Goal: Information Seeking & Learning: Learn about a topic

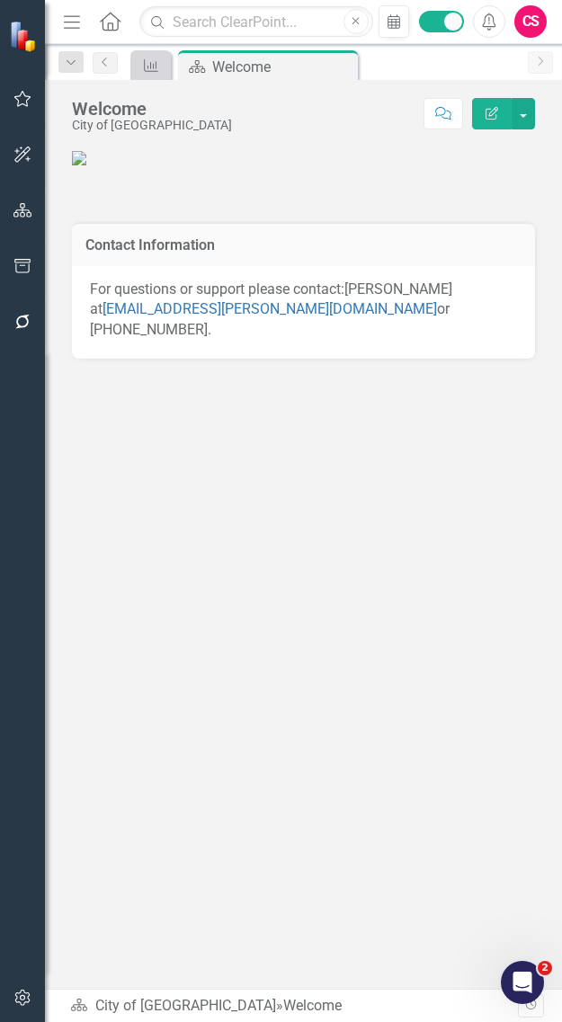
click at [524, 715] on div "Contact Information For questions or support please contact: Garett Murray at g…" at bounding box center [303, 567] width 517 height 841
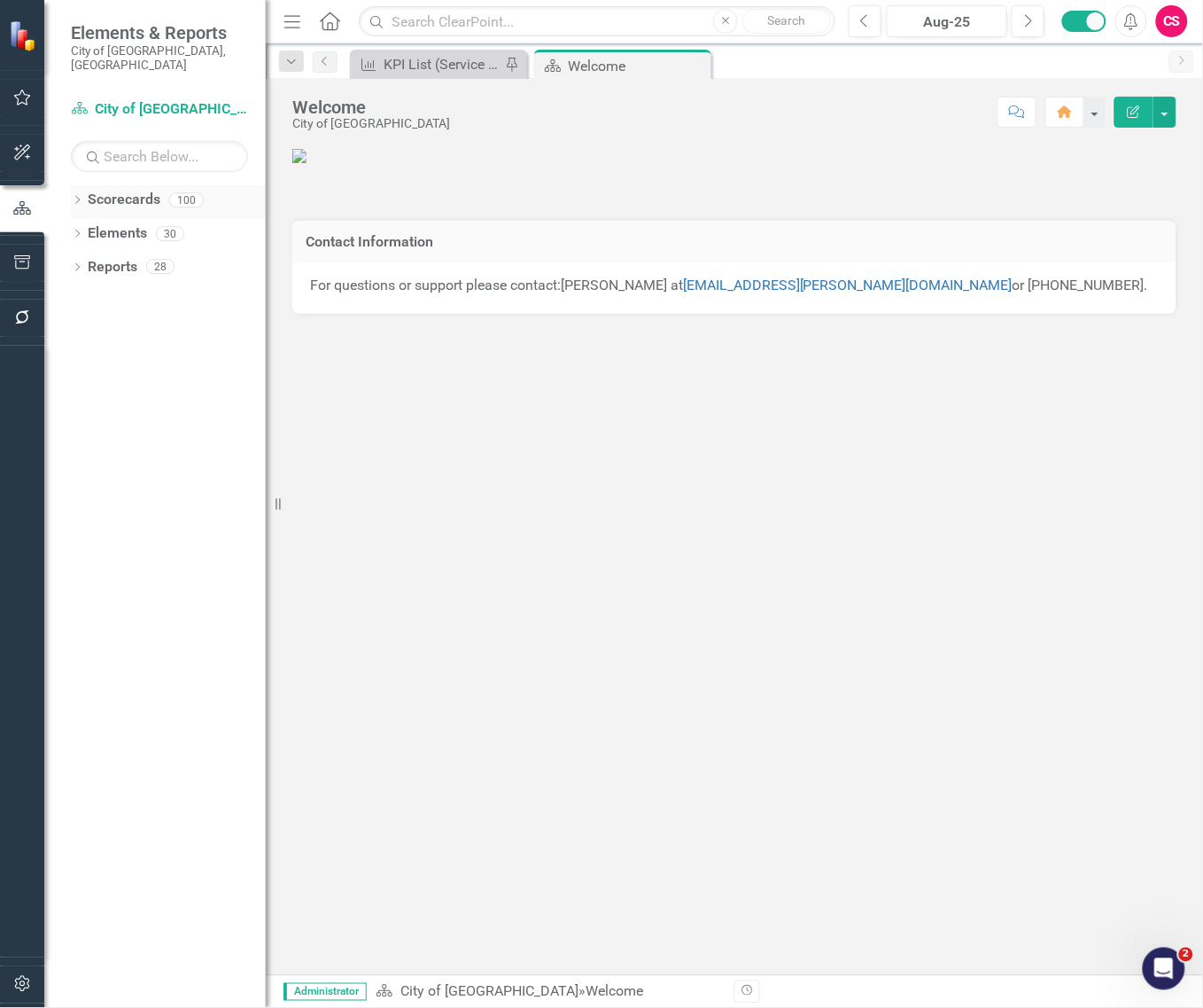
click at [74, 197] on icon "Dropdown" at bounding box center [77, 202] width 13 height 10
click at [83, 360] on div "Dropdown" at bounding box center [86, 367] width 13 height 15
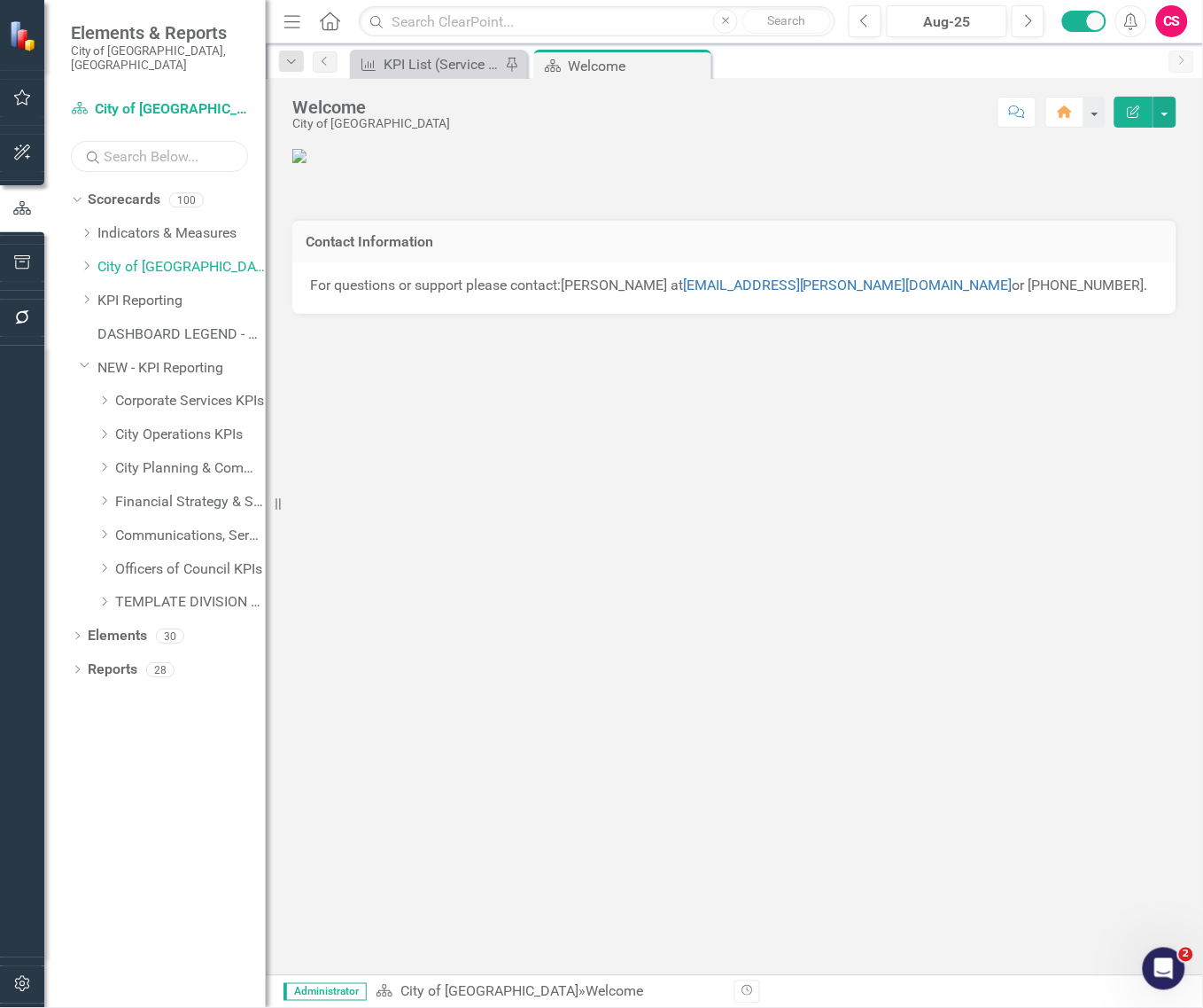
click at [144, 152] on input "text" at bounding box center [160, 156] width 177 height 31
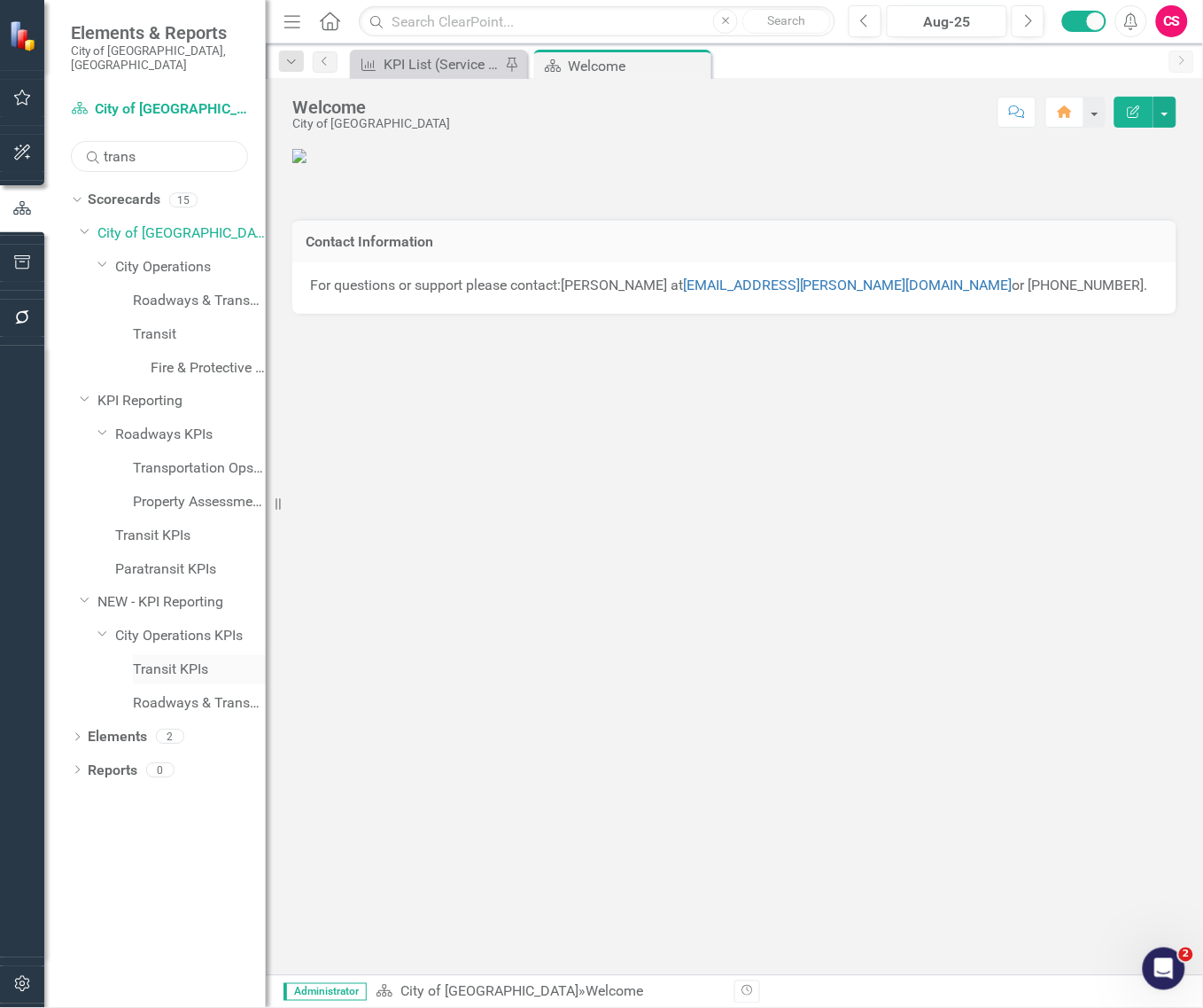
type input "trans"
click at [171, 660] on link "Transit KPIs" at bounding box center [199, 670] width 133 height 21
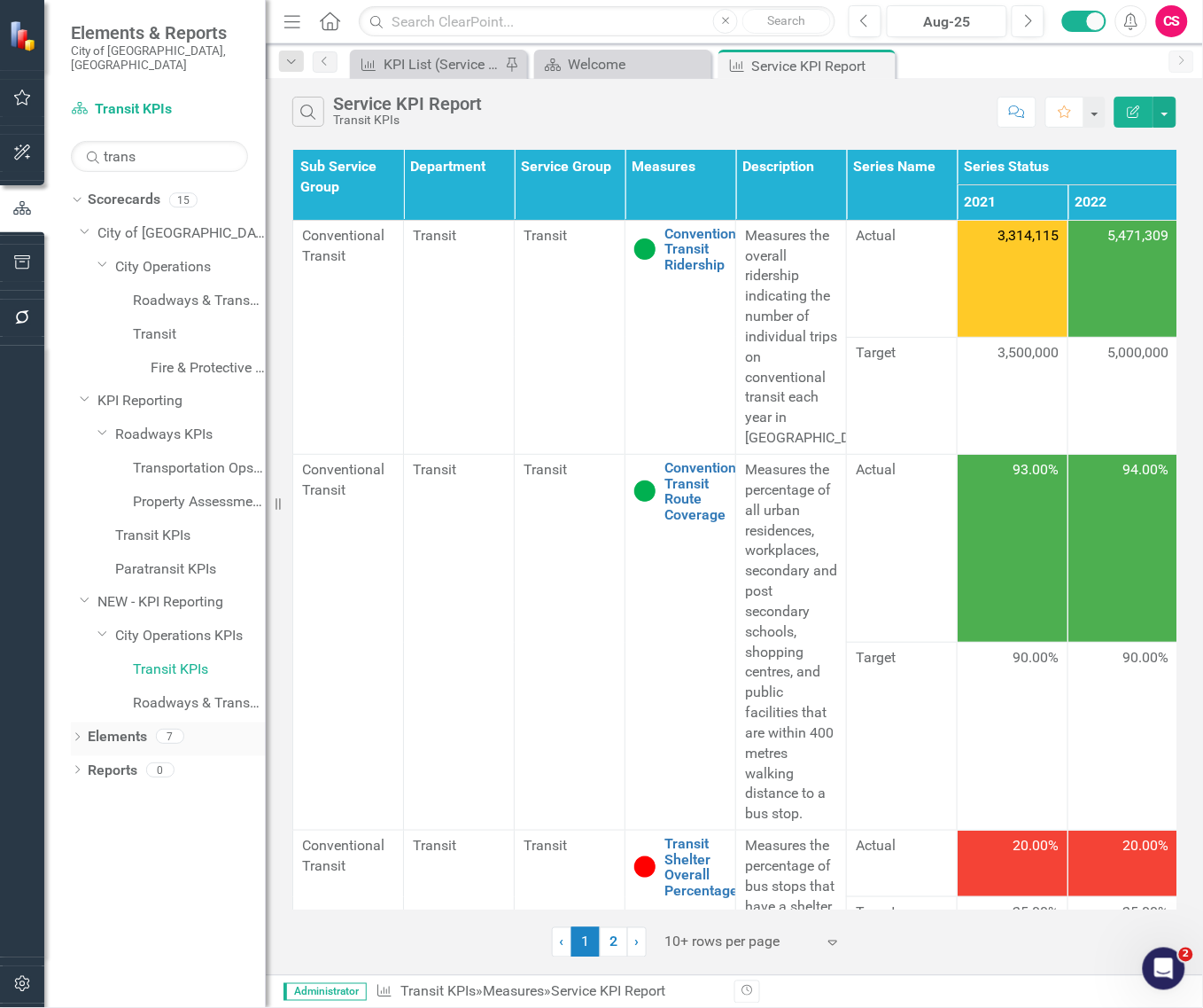
click at [102, 727] on link "Elements" at bounding box center [117, 737] width 59 height 21
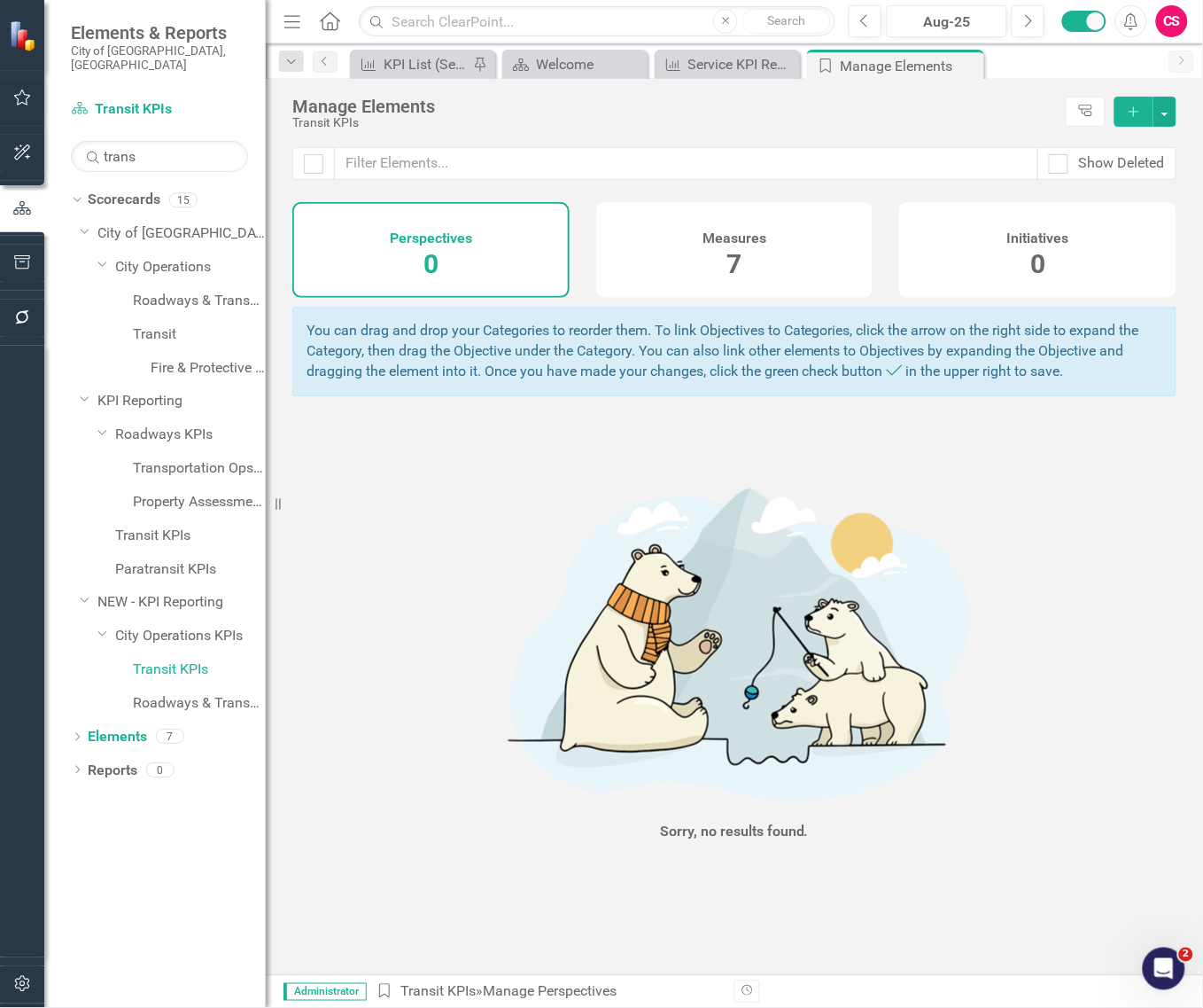
click at [750, 257] on div "Measures 7" at bounding box center [735, 250] width 277 height 96
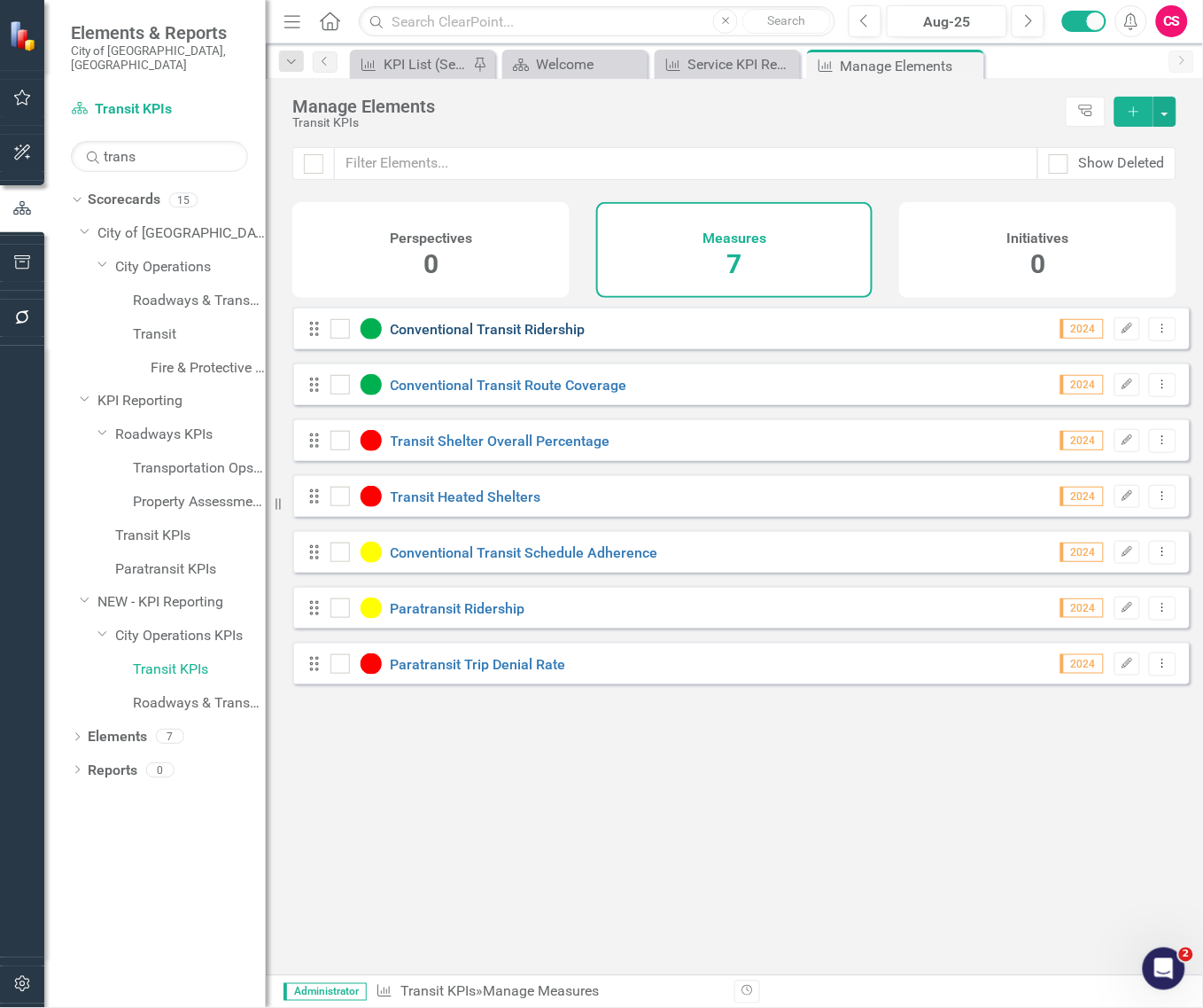
click at [534, 337] on link "Conventional Transit Ridership" at bounding box center [488, 328] width 195 height 17
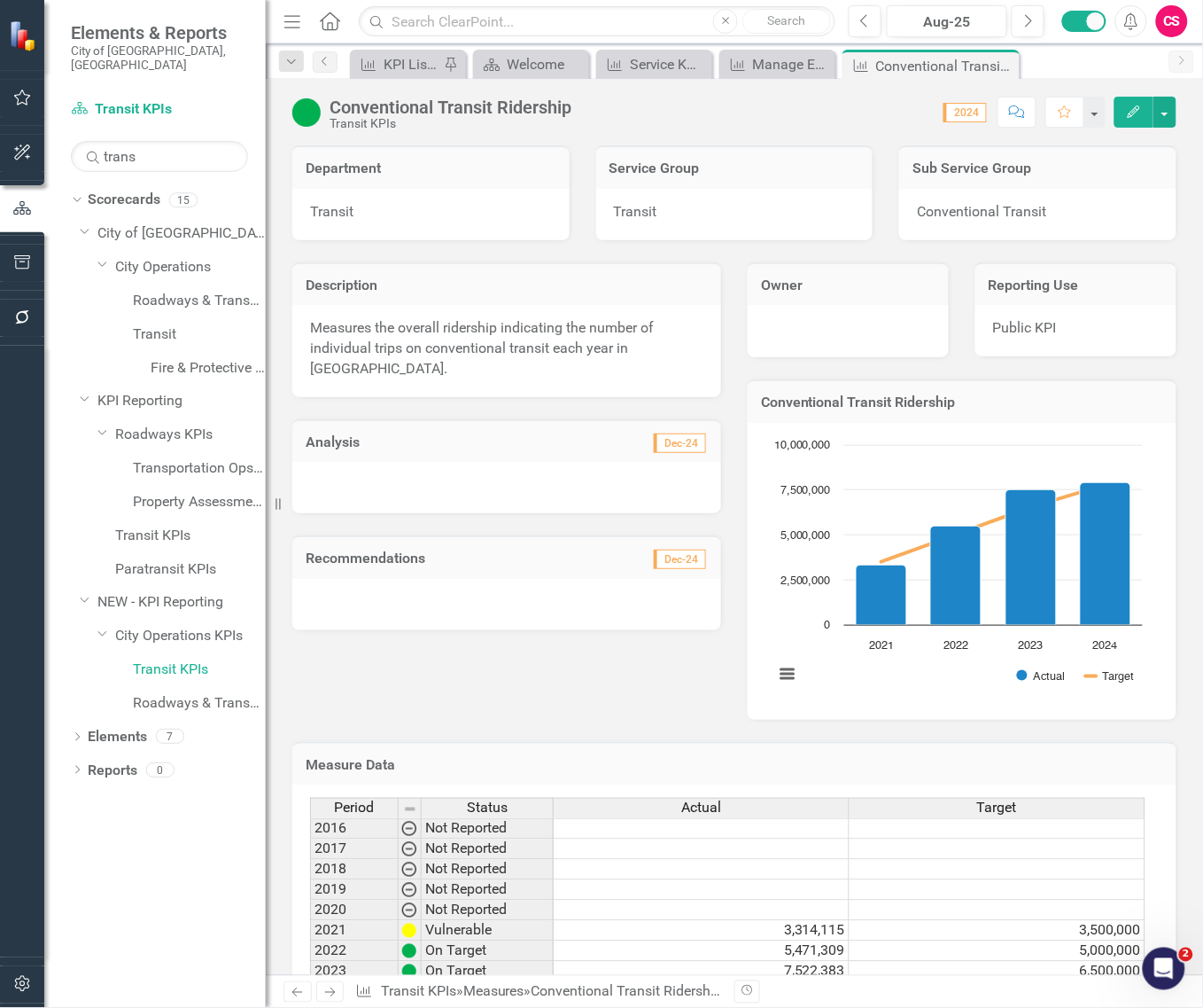
click at [337, 769] on icon "Next" at bounding box center [329, 992] width 15 height 12
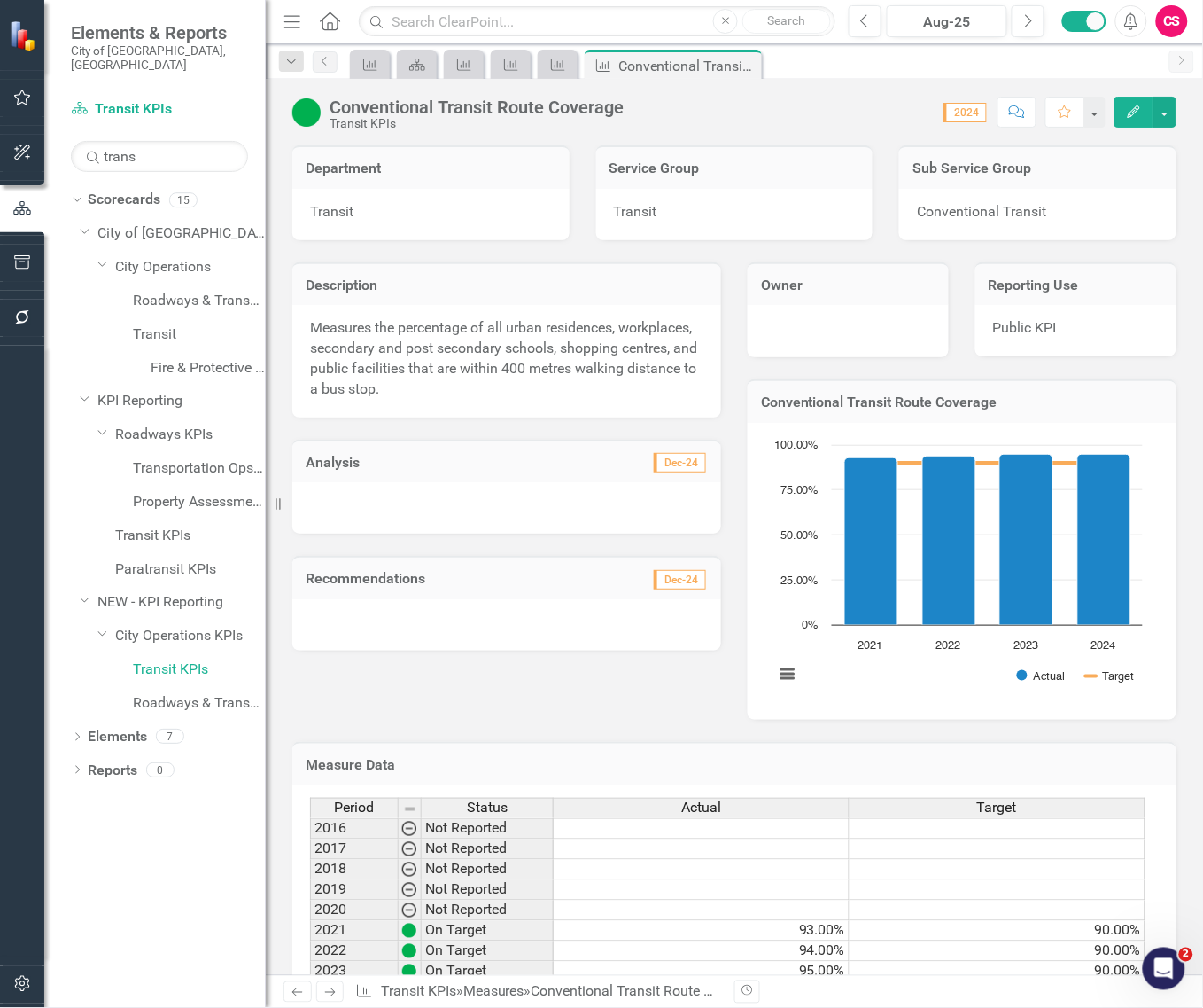
click at [337, 769] on icon "Next" at bounding box center [329, 992] width 15 height 12
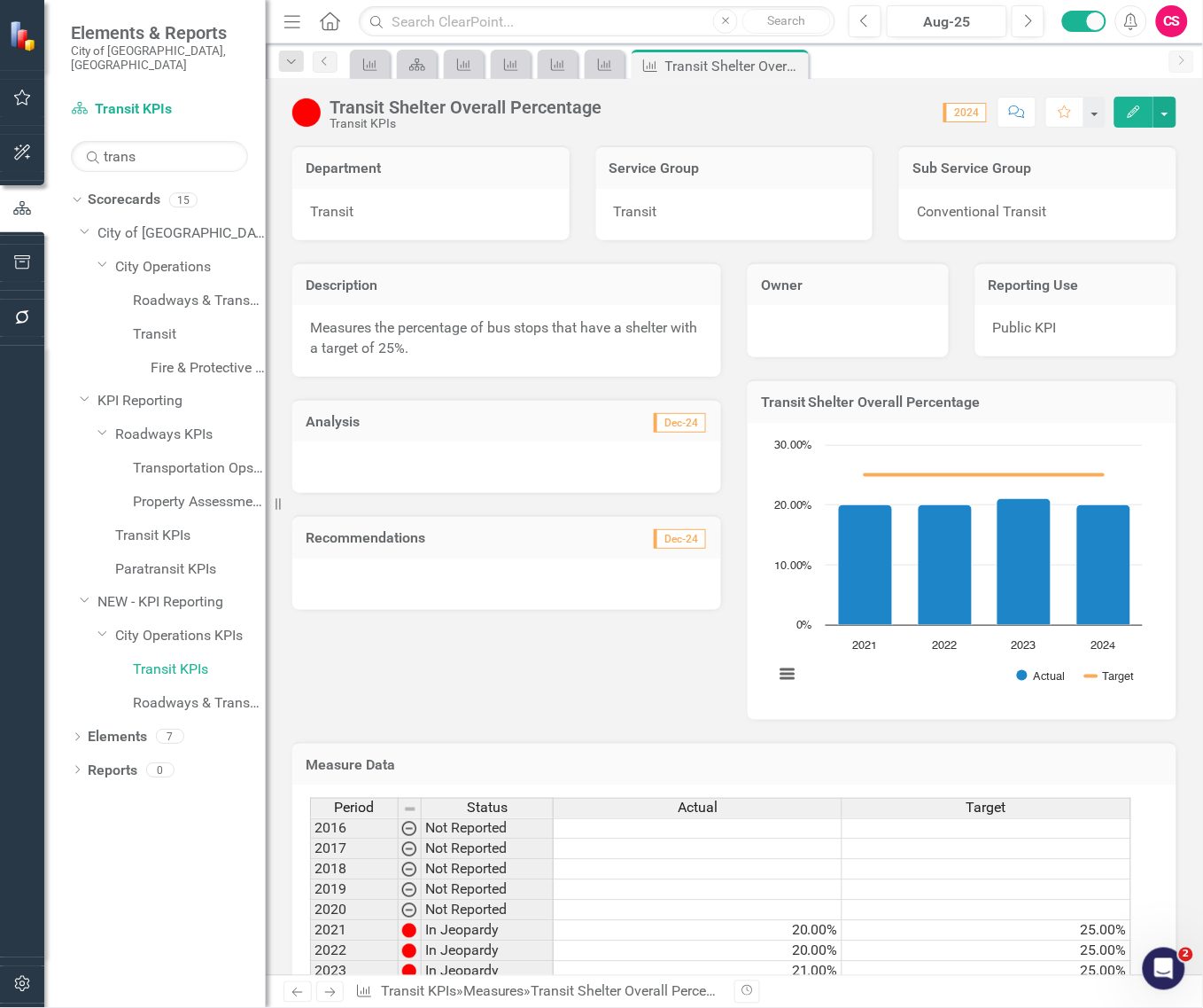
scroll to position [104, 0]
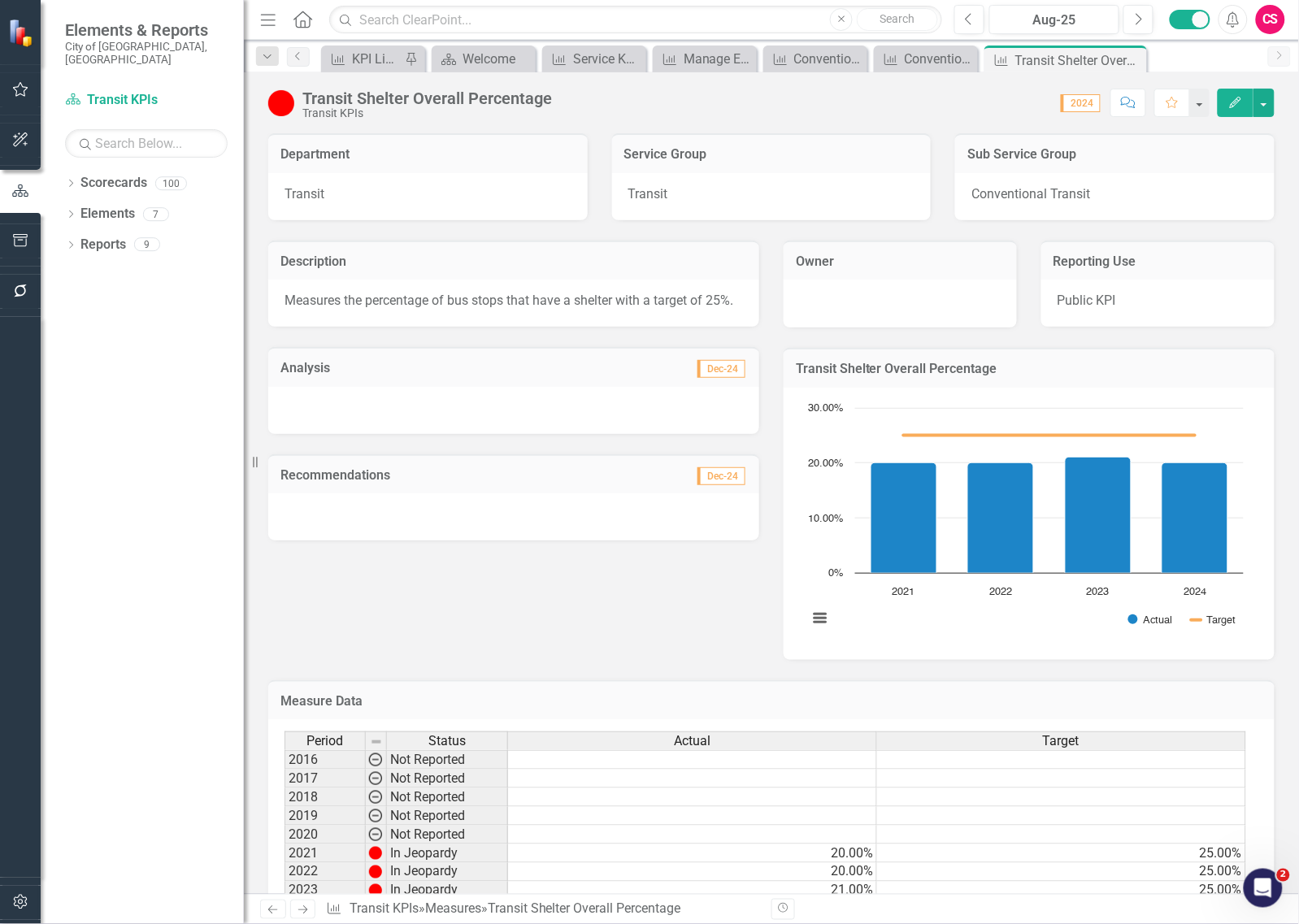
drag, startPoint x: 295, startPoint y: 914, endPoint x: 645, endPoint y: 29, distance: 951.7
click at [296, 914] on icon "Next" at bounding box center [302, 910] width 14 height 11
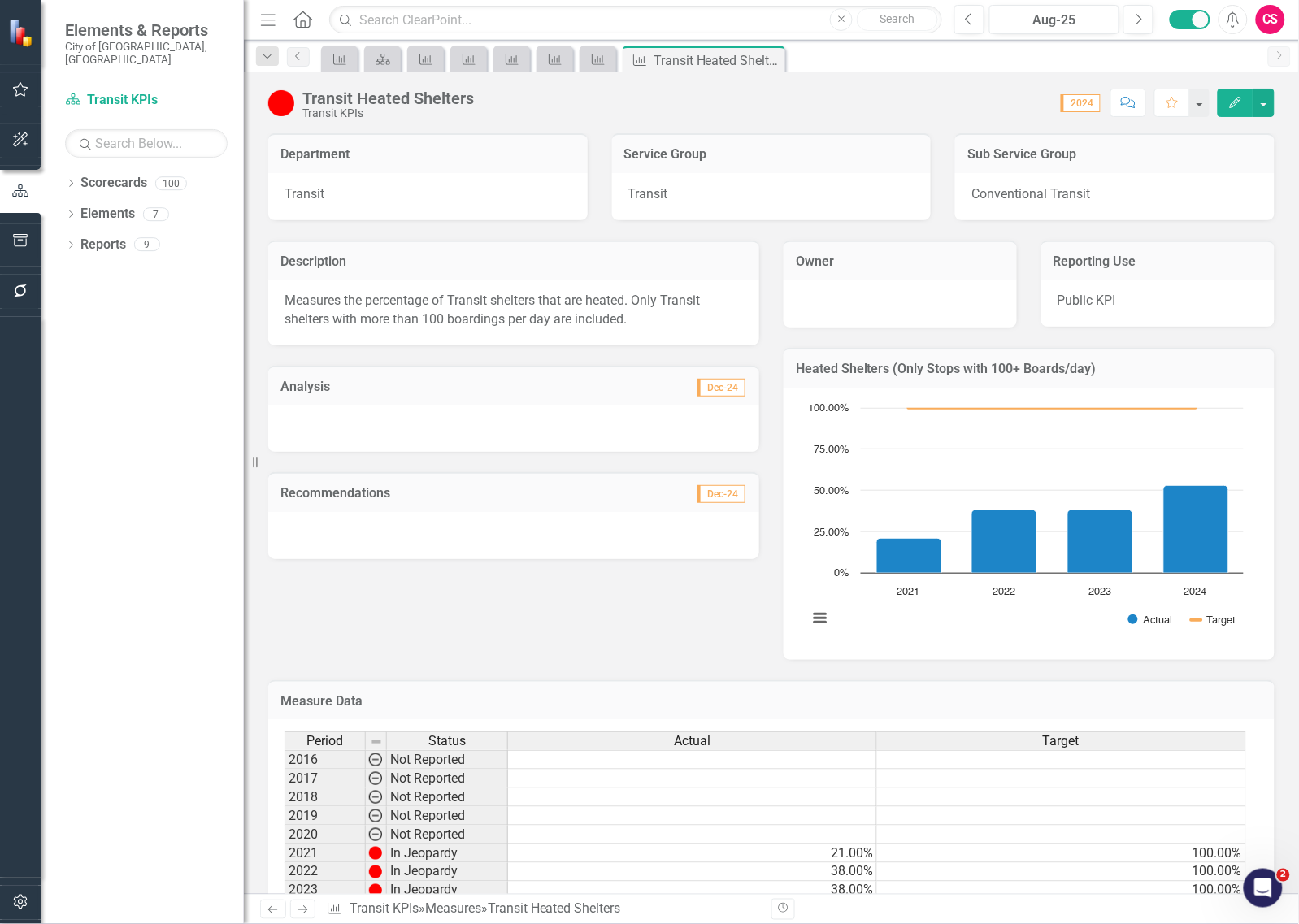
click at [309, 908] on icon "Next" at bounding box center [302, 910] width 14 height 11
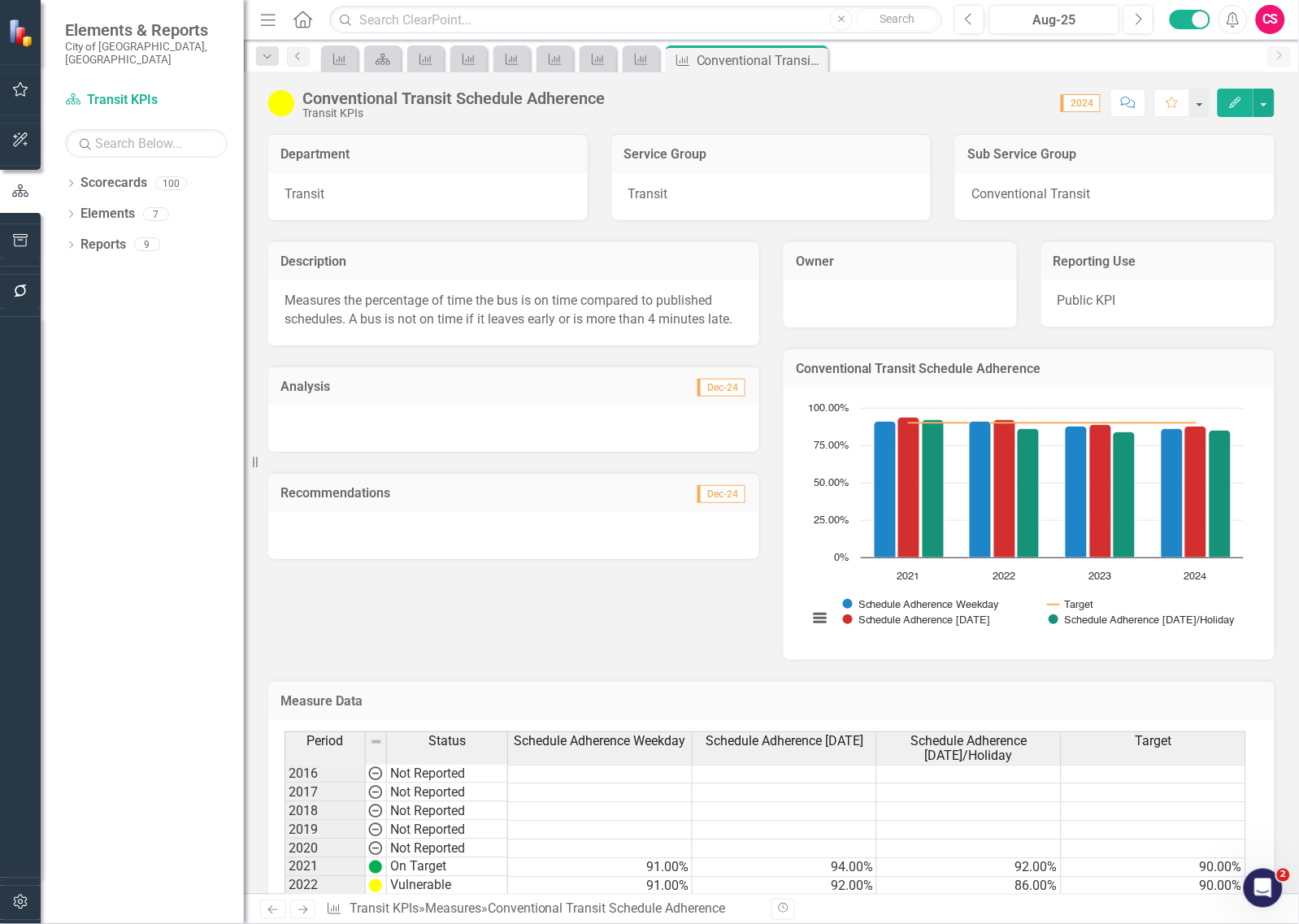
click at [306, 904] on icon "Next" at bounding box center [302, 910] width 14 height 11
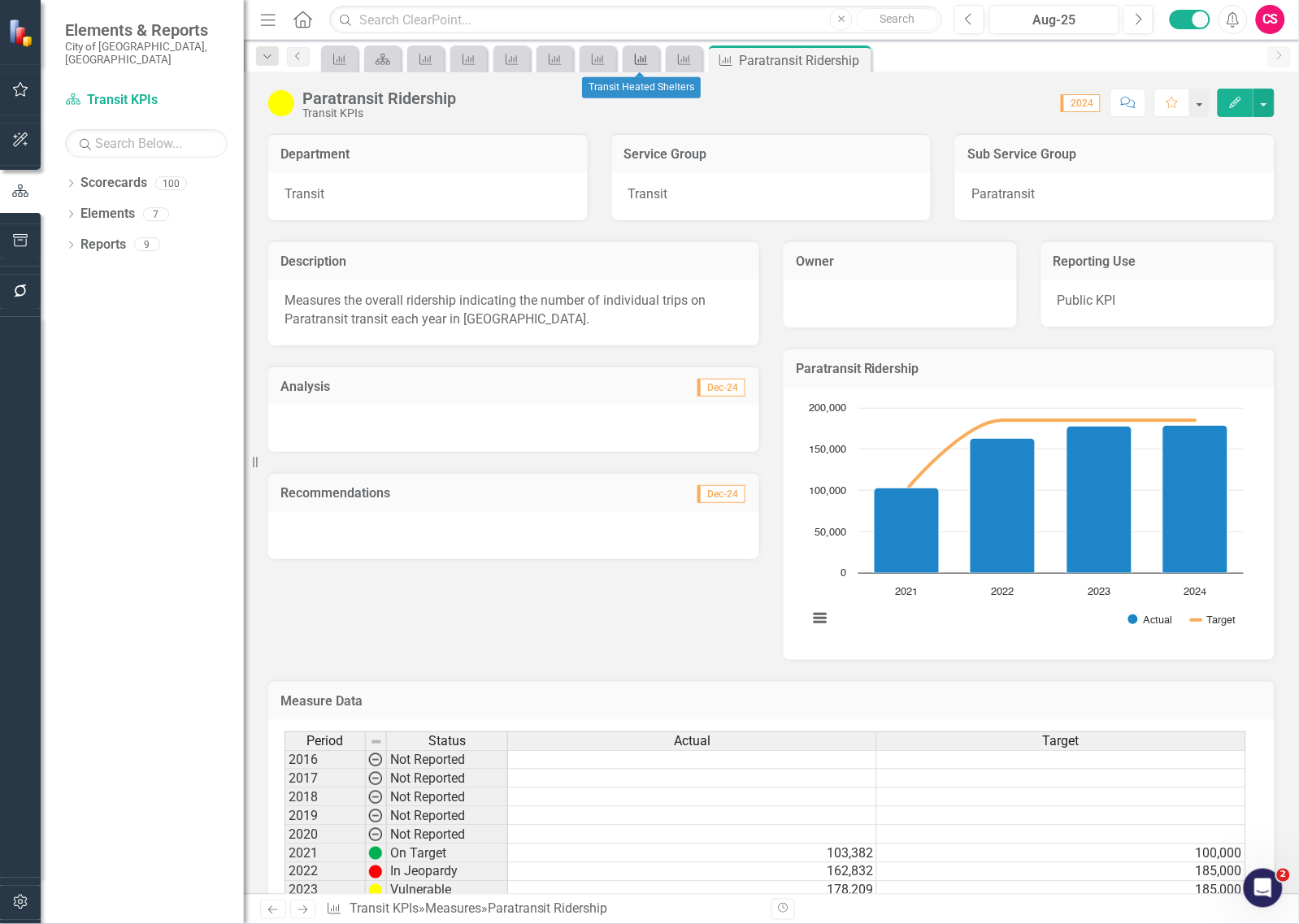
click at [642, 60] on icon "Measure" at bounding box center [641, 59] width 16 height 13
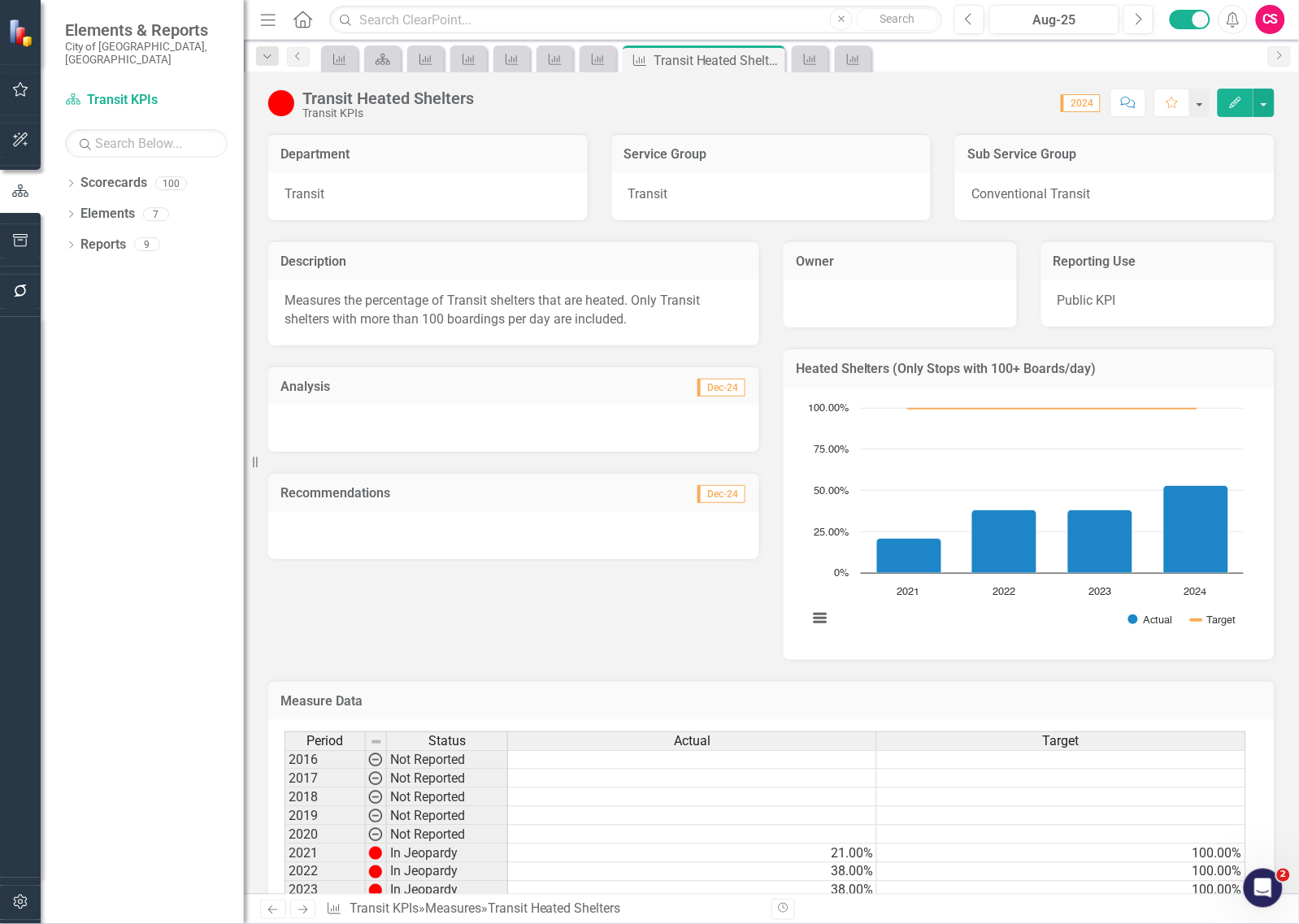
click at [290, 910] on link "Next" at bounding box center [303, 910] width 26 height 20
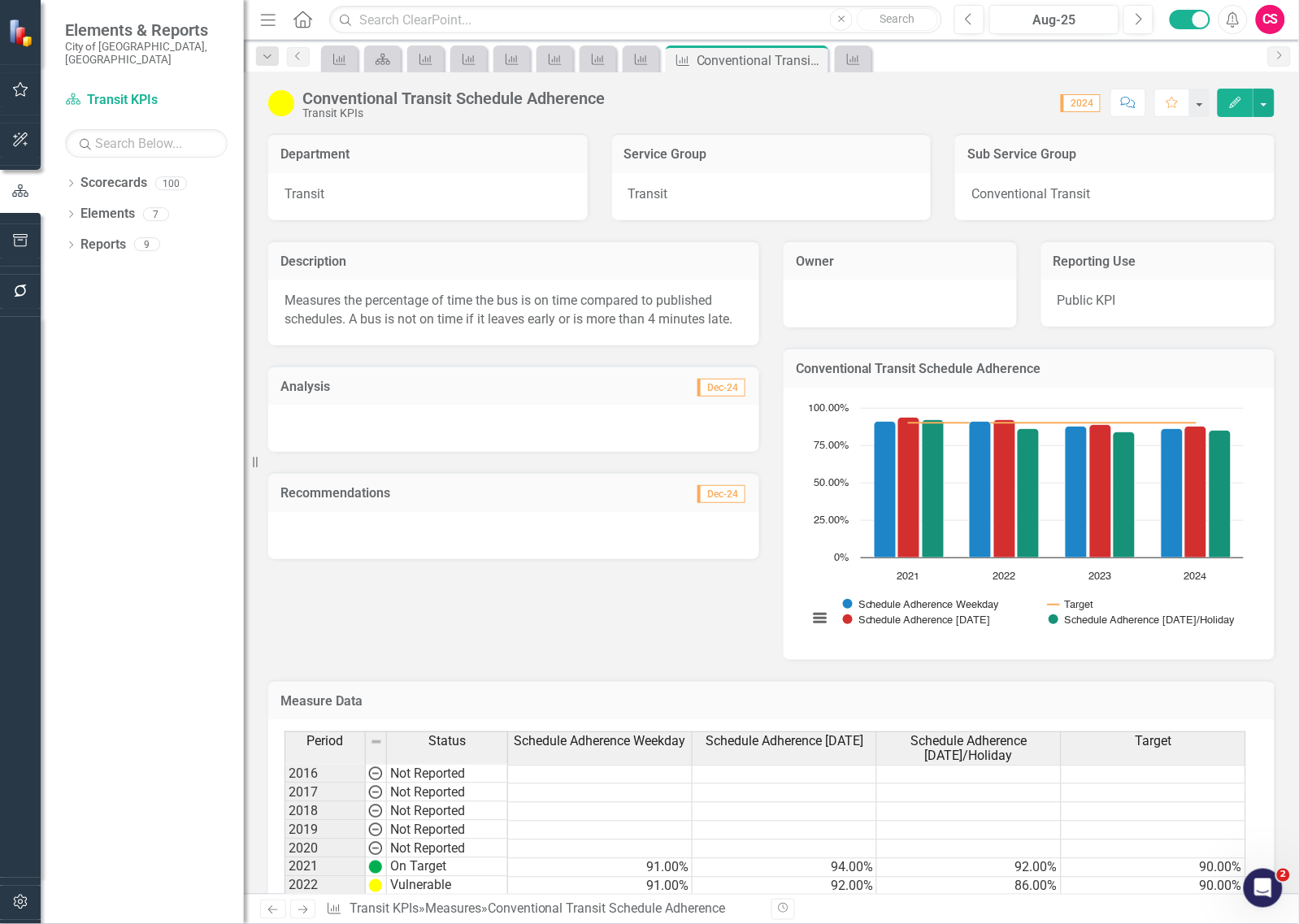
click at [269, 910] on icon "Previous" at bounding box center [272, 910] width 14 height 11
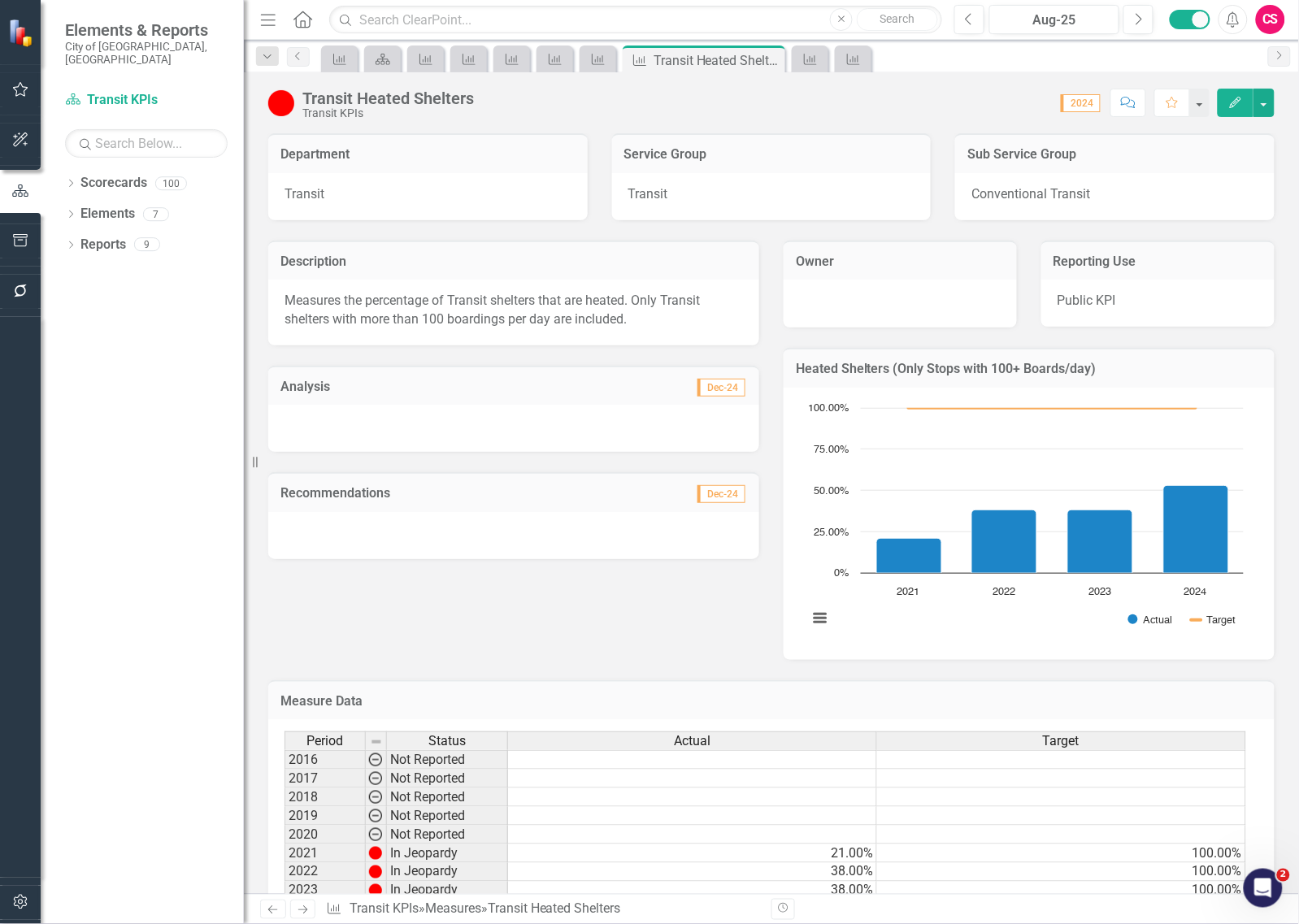
click at [269, 910] on icon "Previous" at bounding box center [272, 910] width 14 height 11
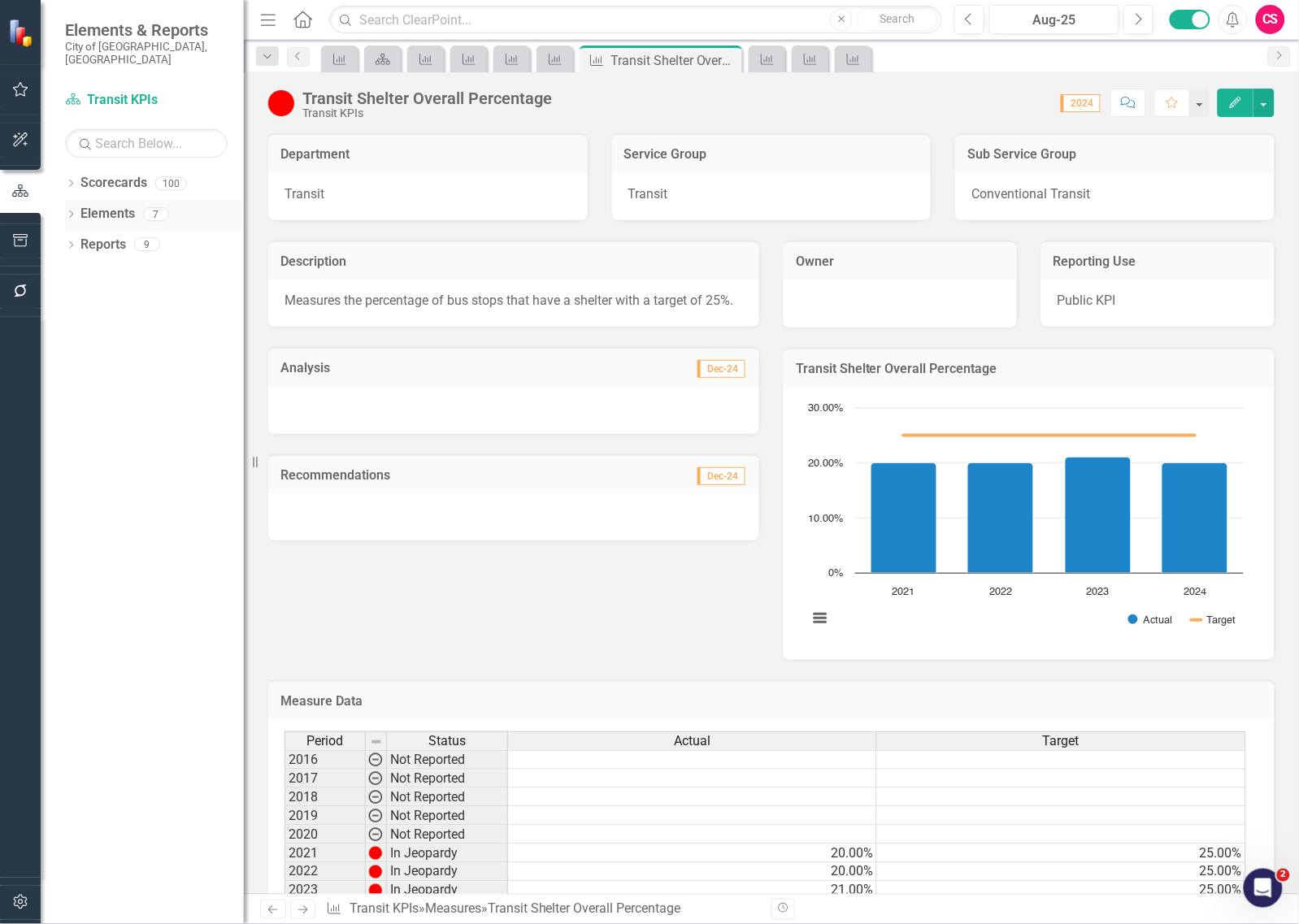
click at [109, 204] on link "Elements" at bounding box center [108, 213] width 54 height 19
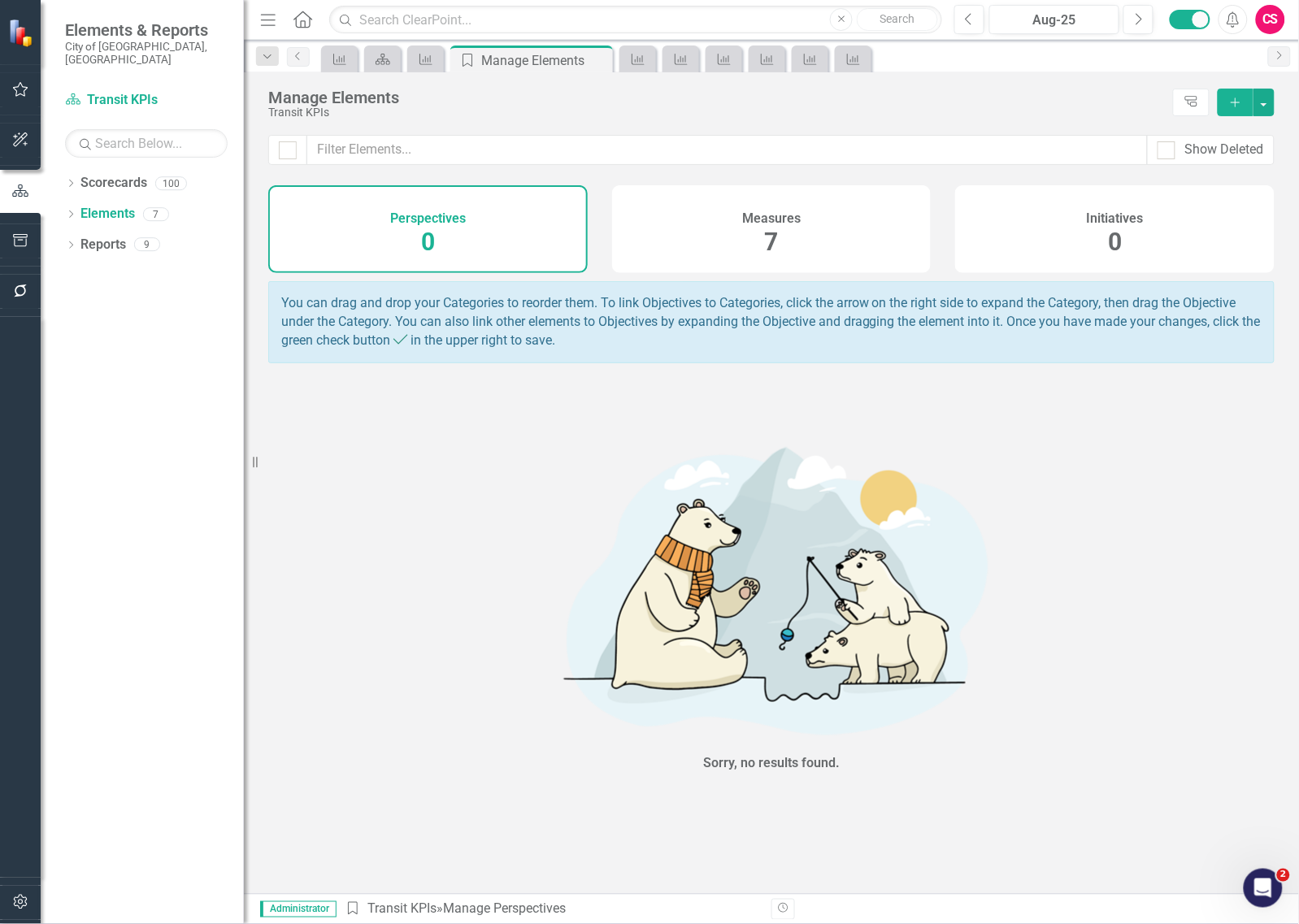
click at [830, 240] on div "Measures 7" at bounding box center [772, 229] width 319 height 88
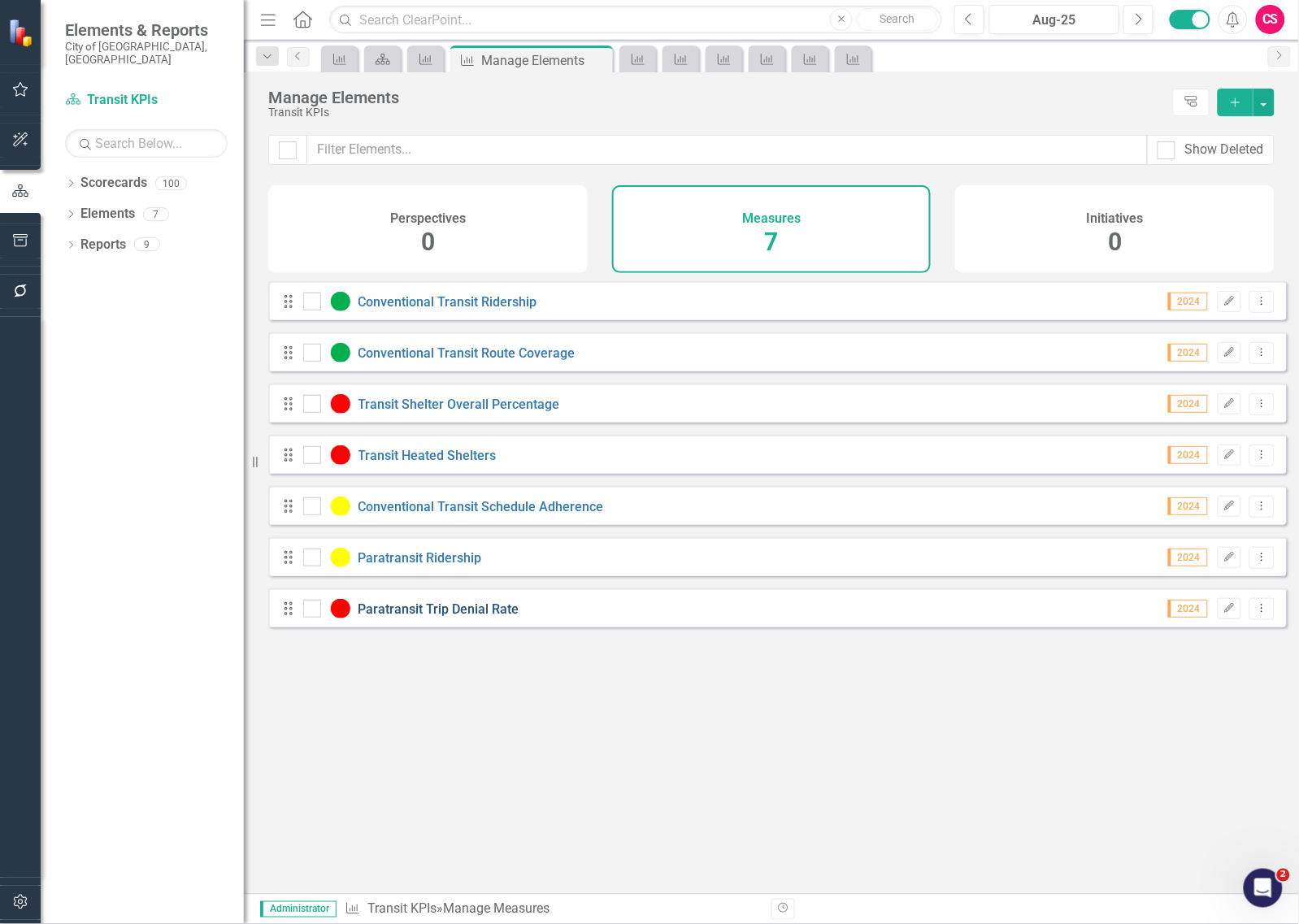
click at [473, 617] on link "Paratransit Trip Denial Rate" at bounding box center [439, 608] width 161 height 15
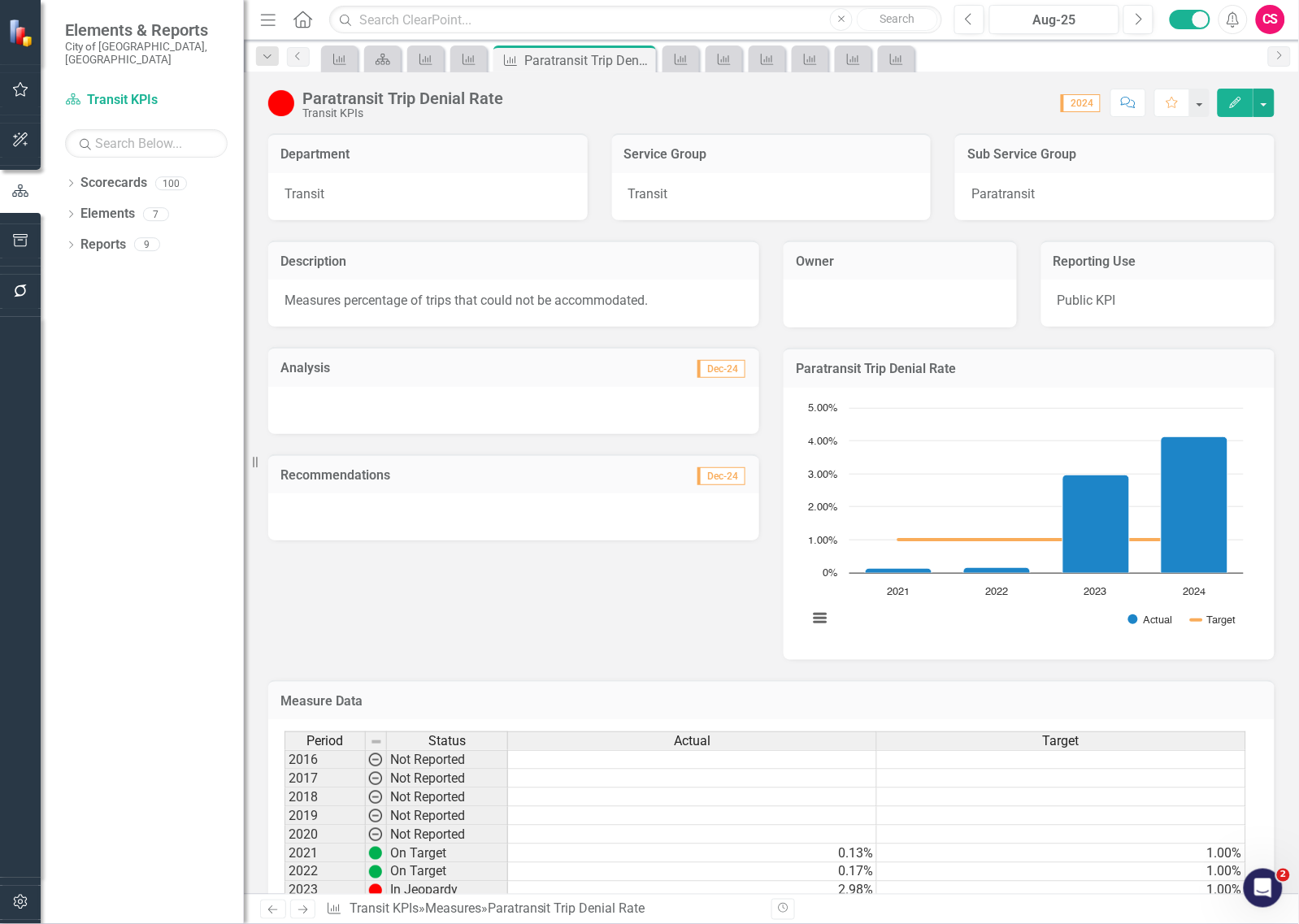
click at [265, 534] on div "Recommendations Dec-24" at bounding box center [514, 487] width 516 height 108
